Goal: Find specific page/section: Find specific page/section

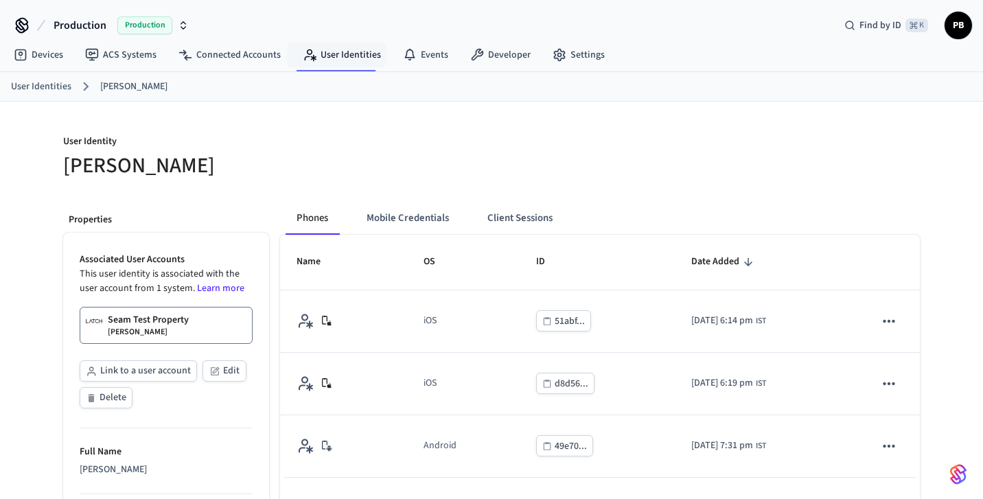
click at [320, 41] on nav "Devices ACS Systems Connected Accounts User Identities Events Developer Settings" at bounding box center [309, 56] width 613 height 32
click at [323, 52] on link "User Identities" at bounding box center [342, 55] width 100 height 25
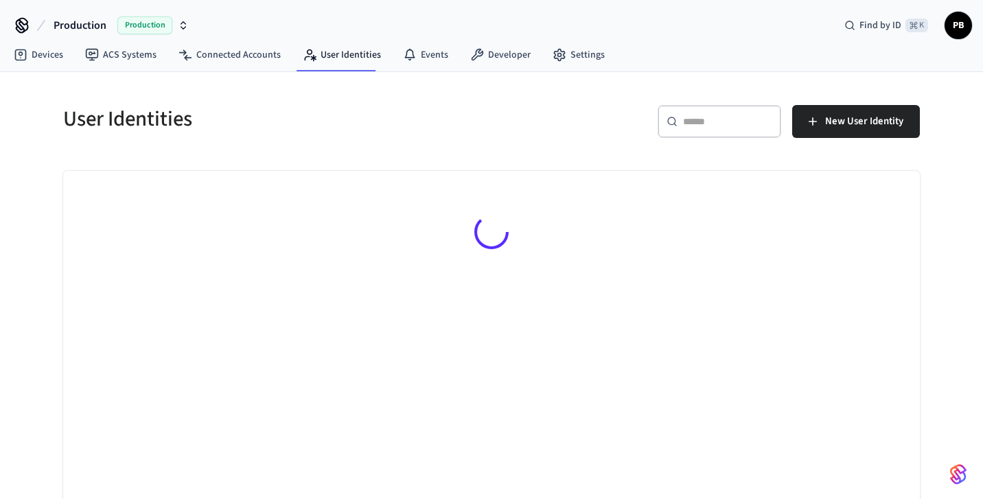
click at [732, 128] on div "​ ​" at bounding box center [720, 121] width 124 height 33
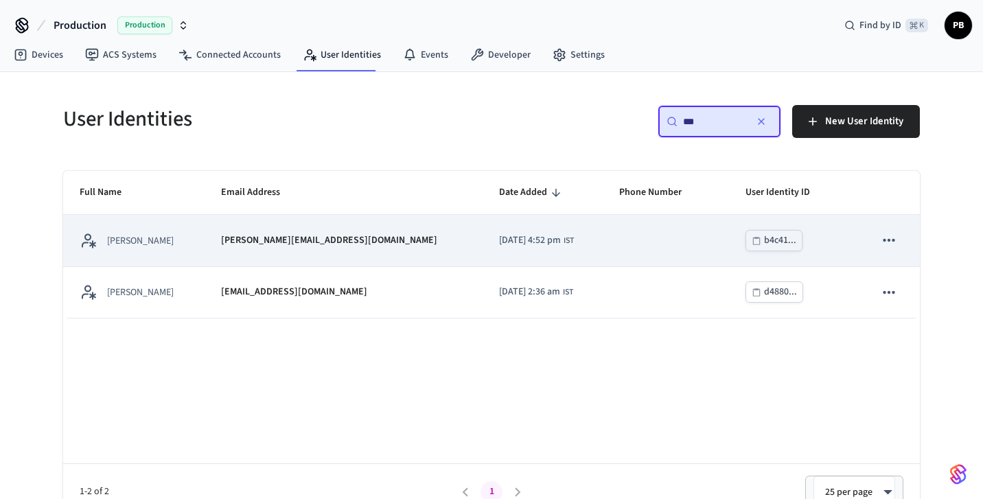
type input "***"
click at [372, 241] on div "[PERSON_NAME][EMAIL_ADDRESS][DOMAIN_NAME]" at bounding box center [343, 240] width 245 height 14
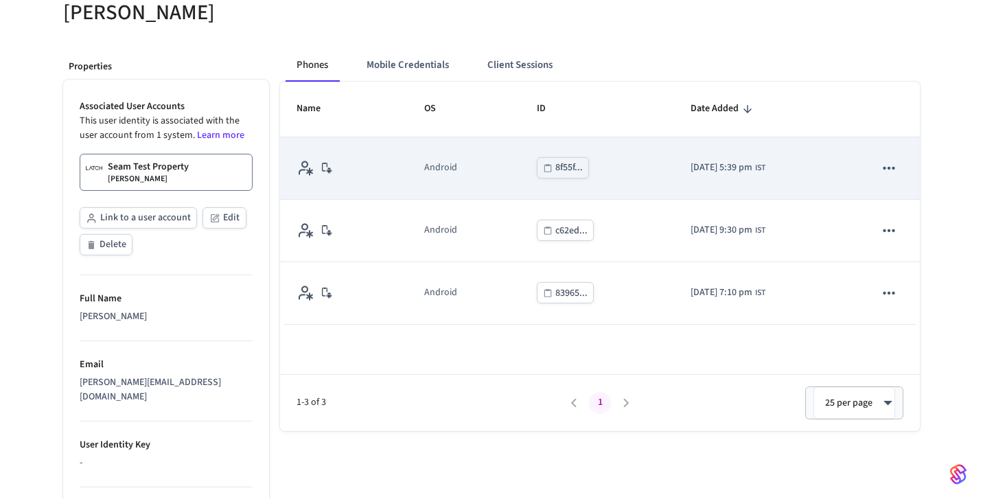
scroll to position [127, 0]
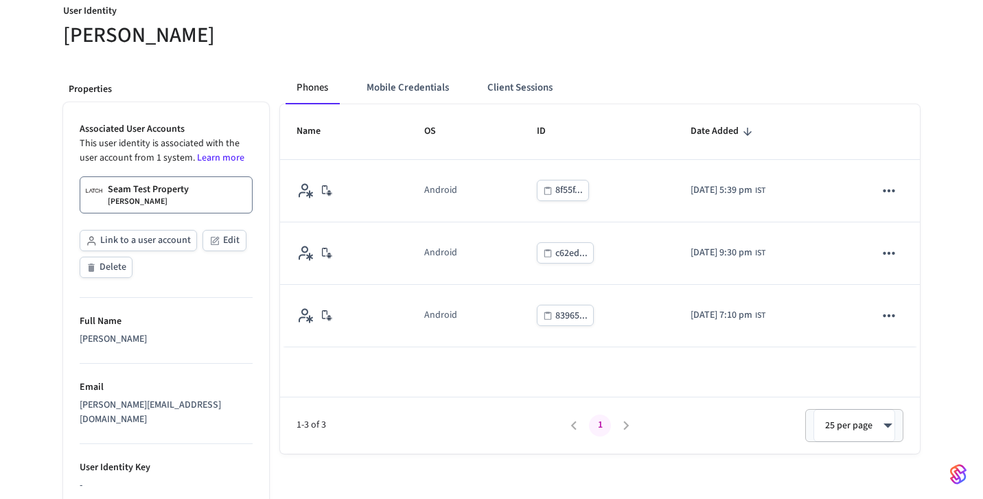
click at [172, 188] on p "Seam Test Property" at bounding box center [148, 190] width 81 height 14
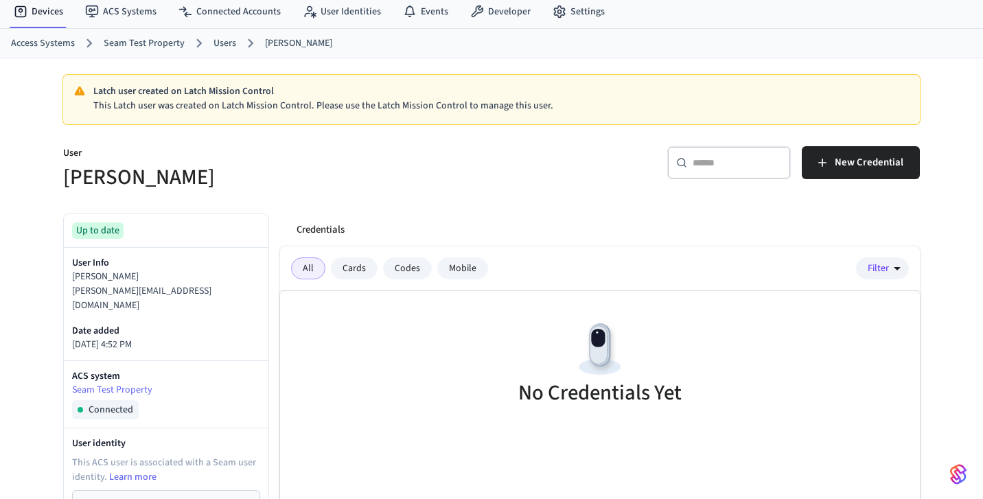
scroll to position [35, 0]
